Goal: Information Seeking & Learning: Check status

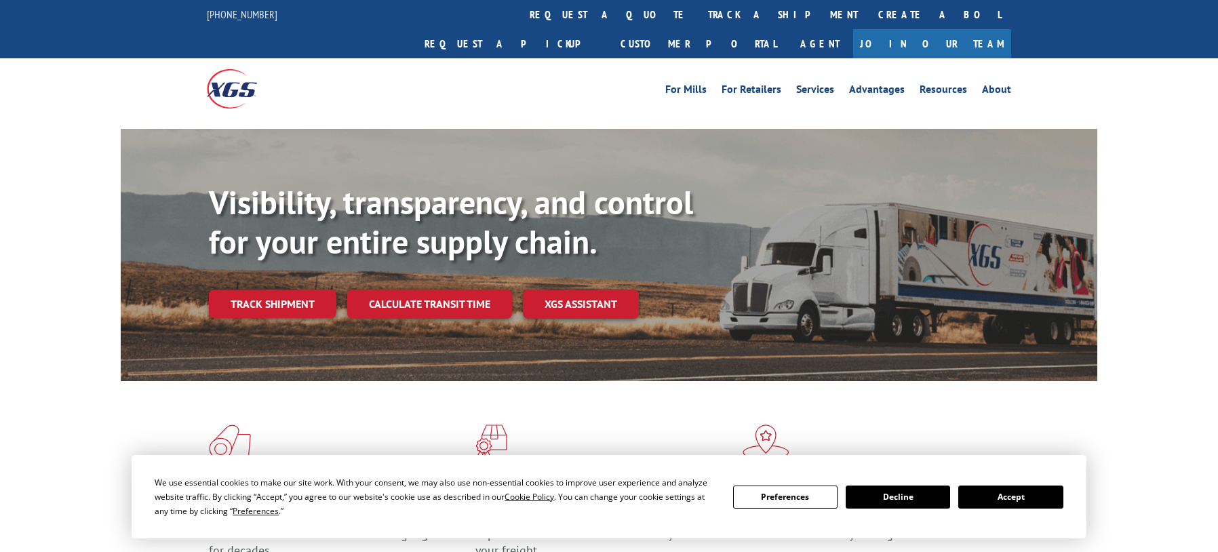
click at [250, 290] on link "Track shipment" at bounding box center [273, 304] width 128 height 28
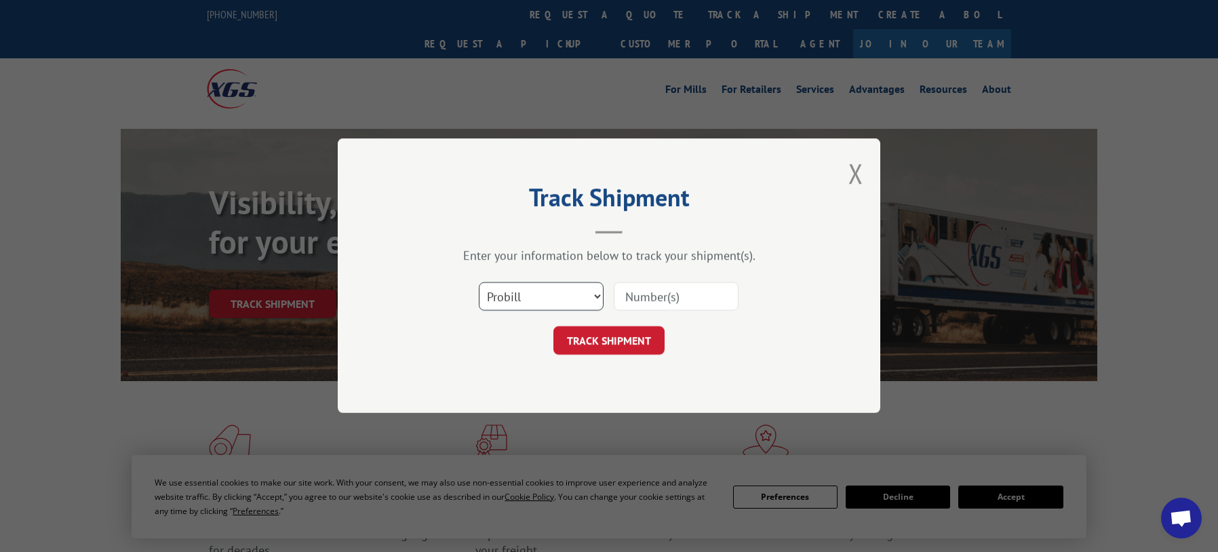
click at [506, 300] on select "Select category... Probill BOL PO" at bounding box center [541, 297] width 125 height 28
select select "bol"
click at [479, 283] on select "Select category... Probill BOL PO" at bounding box center [541, 297] width 125 height 28
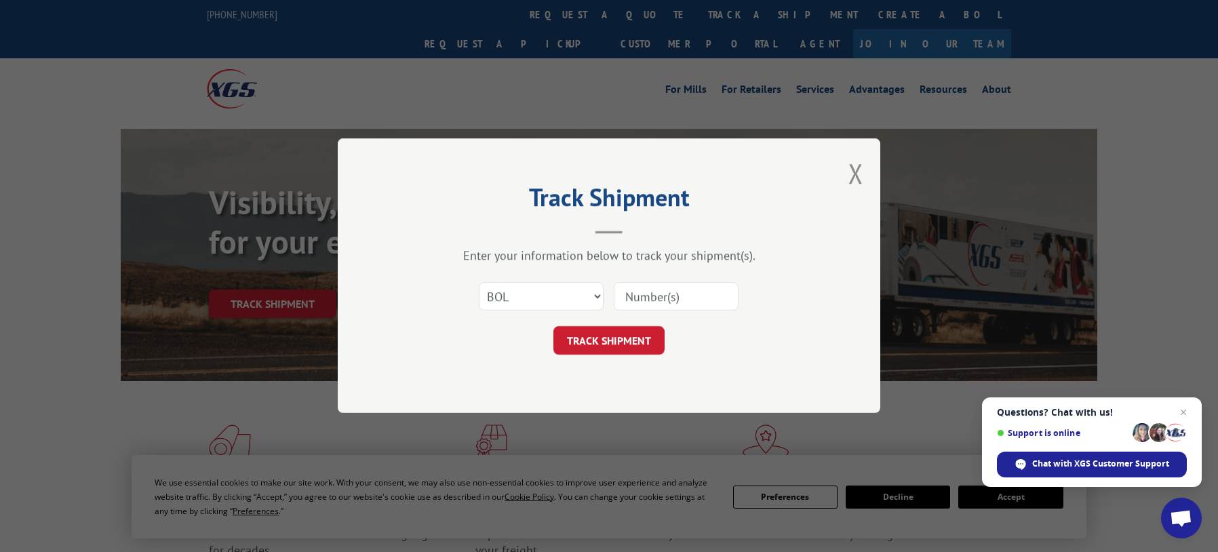
click at [642, 295] on input at bounding box center [676, 297] width 125 height 28
paste input "5509741"
type input "5509741"
click at [621, 343] on button "TRACK SHIPMENT" at bounding box center [608, 341] width 111 height 28
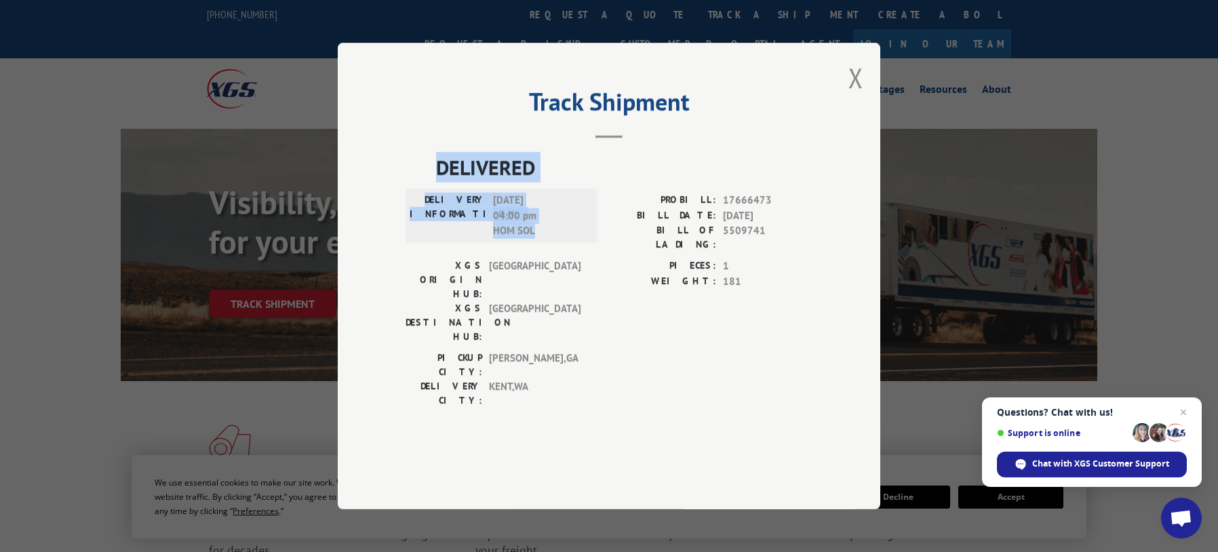
drag, startPoint x: 544, startPoint y: 275, endPoint x: 425, endPoint y: 207, distance: 137.3
click at [425, 207] on div "DELIVERED DELIVERY INFORMATION: 10/03/2025 04:00 pm HOM SOL PROBILL: 17666473 B…" at bounding box center [609, 283] width 407 height 262
copy div "DELIVERED DELIVERY INFORMATION: [DATE] 04:00 pm HOM SOL"
click at [861, 96] on button "Close modal" at bounding box center [856, 78] width 15 height 36
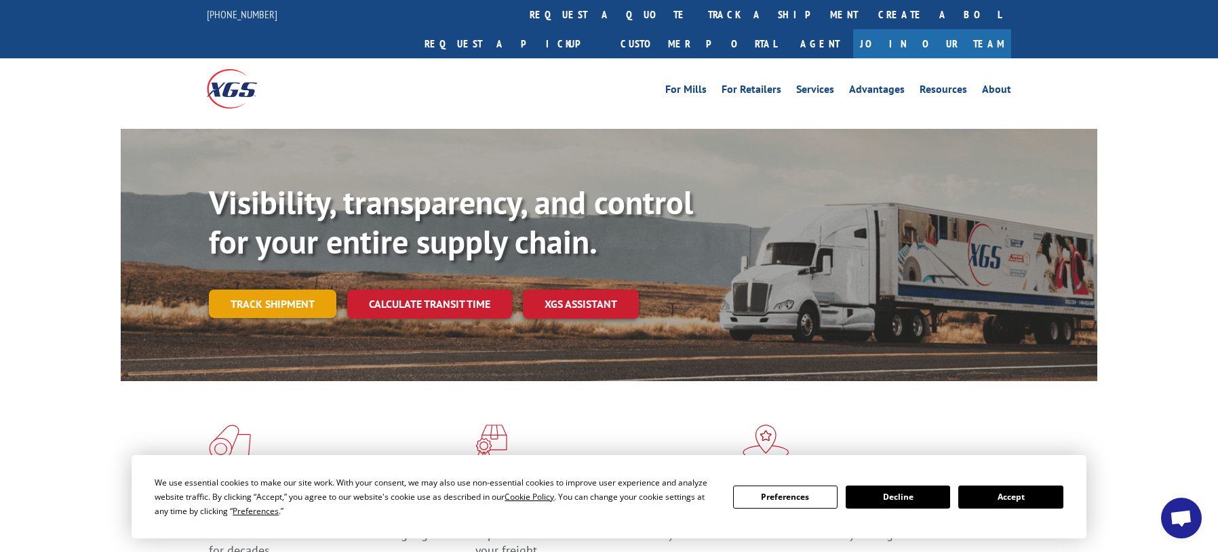
click at [284, 290] on link "Track shipment" at bounding box center [273, 304] width 128 height 28
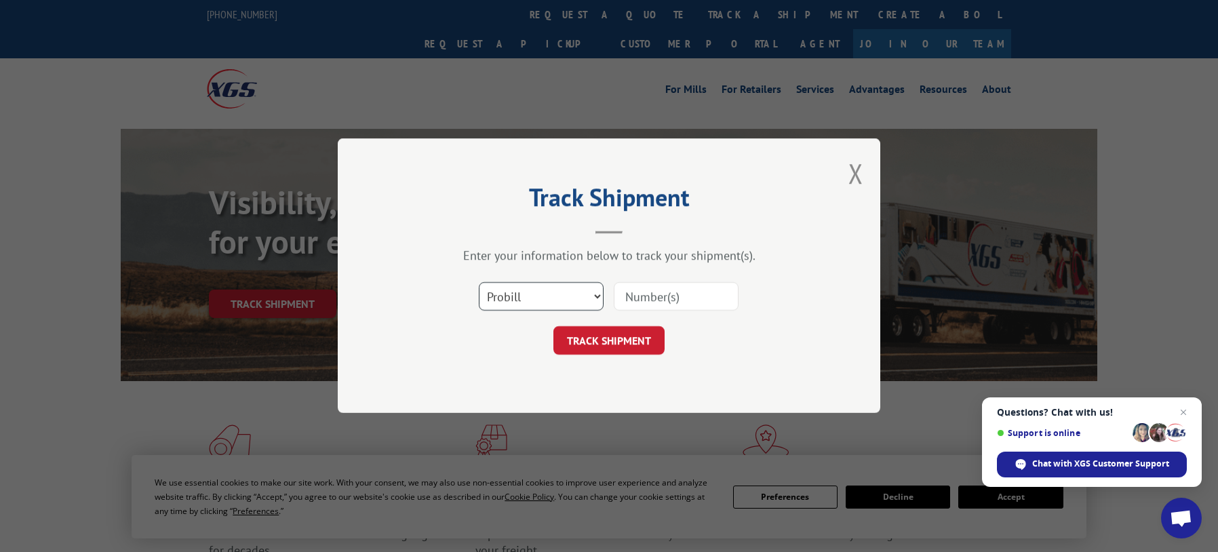
click at [513, 296] on select "Select category... Probill BOL PO" at bounding box center [541, 297] width 125 height 28
select select "bol"
click at [479, 283] on select "Select category... Probill BOL PO" at bounding box center [541, 297] width 125 height 28
click at [656, 290] on input at bounding box center [676, 297] width 125 height 28
paste input "5509729"
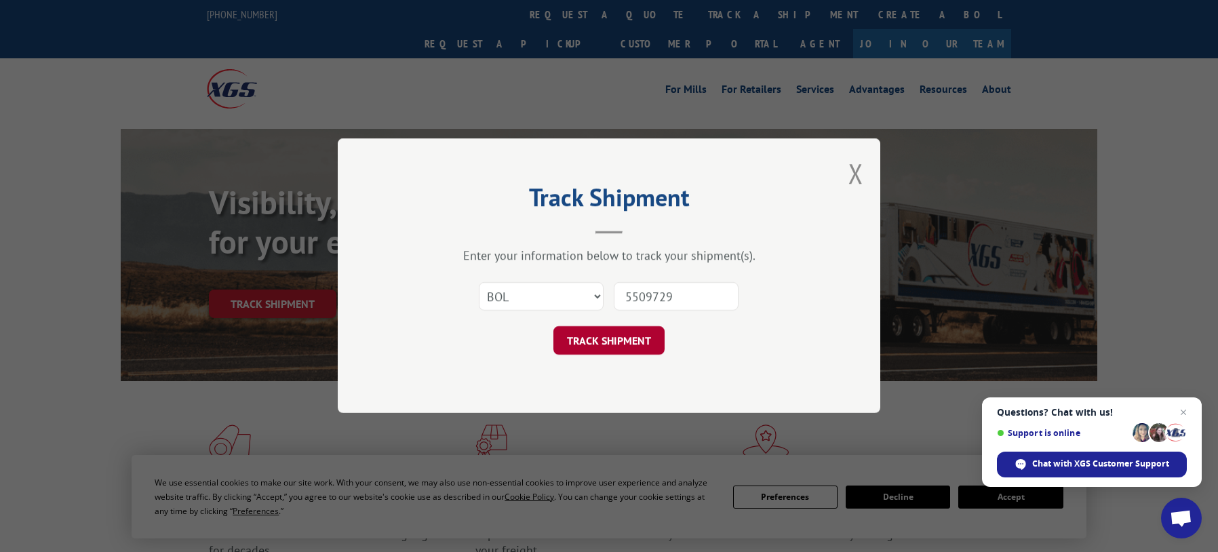
type input "5509729"
click at [621, 337] on button "TRACK SHIPMENT" at bounding box center [608, 341] width 111 height 28
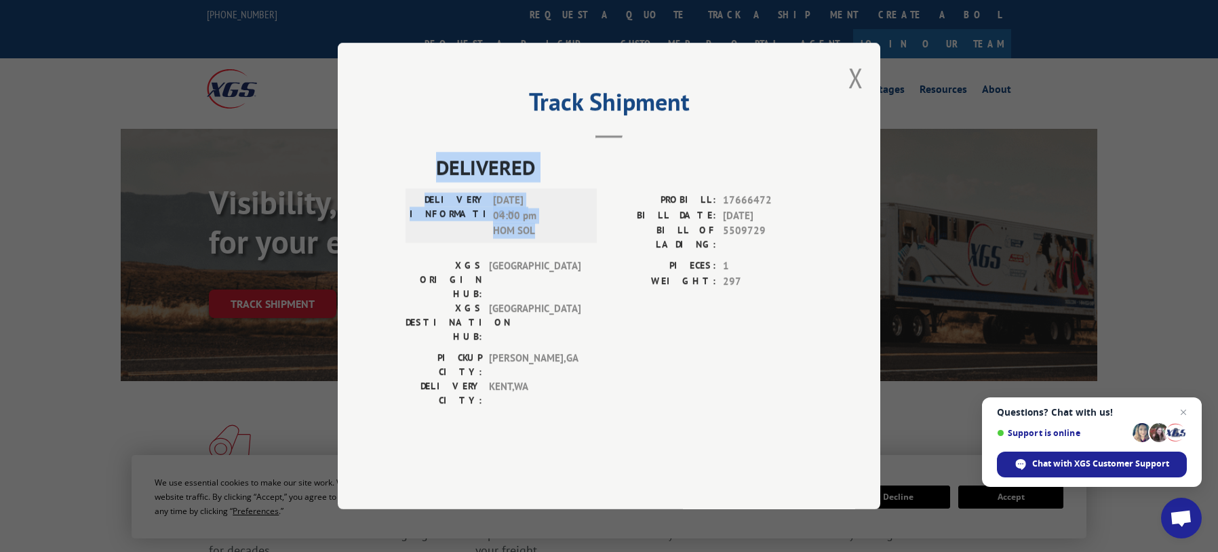
drag, startPoint x: 554, startPoint y: 273, endPoint x: 416, endPoint y: 197, distance: 157.3
click at [416, 197] on div "DELIVERED DELIVERY INFORMATION: [DATE] 04:00 pm HOM SOL PROBILL: 17666472 BILL …" at bounding box center [609, 283] width 407 height 262
copy div "DELIVERED DELIVERY INFORMATION: [DATE] 04:00 pm HOM SOL"
